Goal: Find specific page/section: Find specific page/section

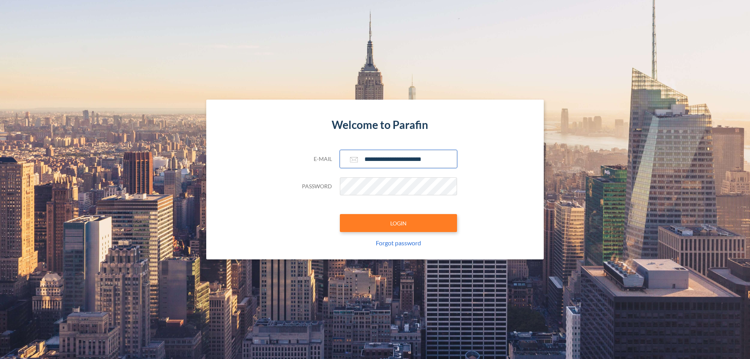
type input "**********"
click at [399, 223] on button "LOGIN" at bounding box center [398, 223] width 117 height 18
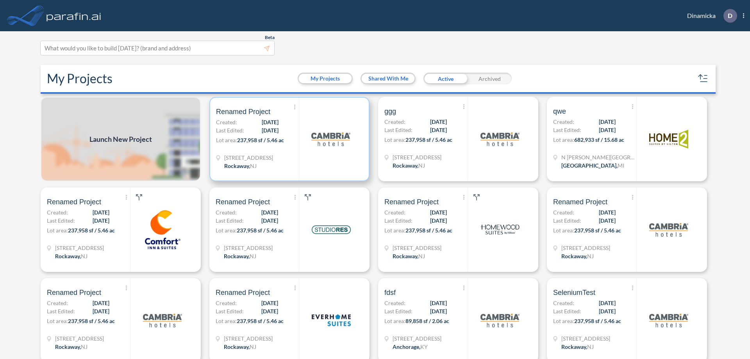
scroll to position [2, 0]
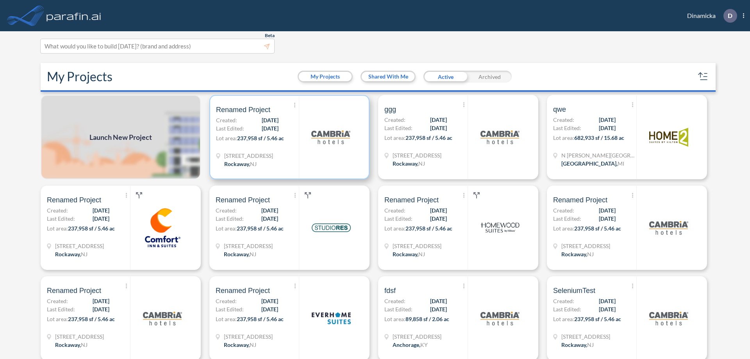
click at [288, 137] on p "Lot area: 237,958 sf / 5.46 ac" at bounding box center [257, 139] width 83 height 11
